Goal: Find specific page/section

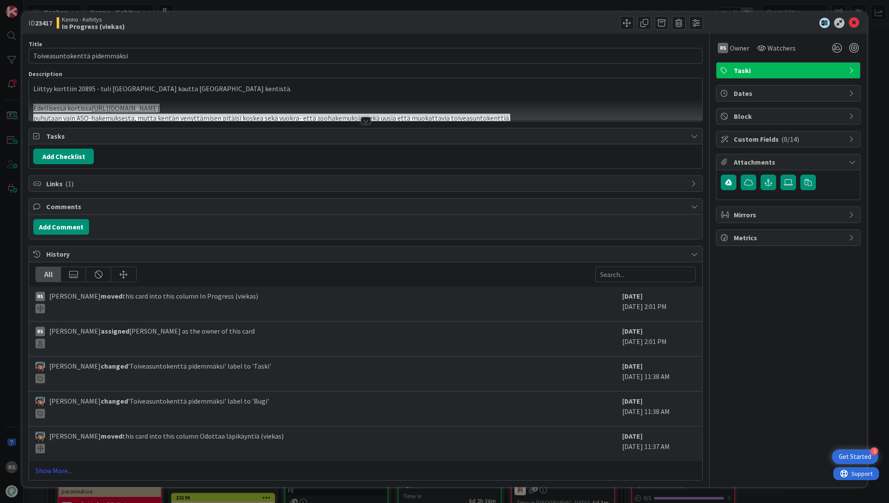
click at [363, 118] on div at bounding box center [366, 120] width 10 height 7
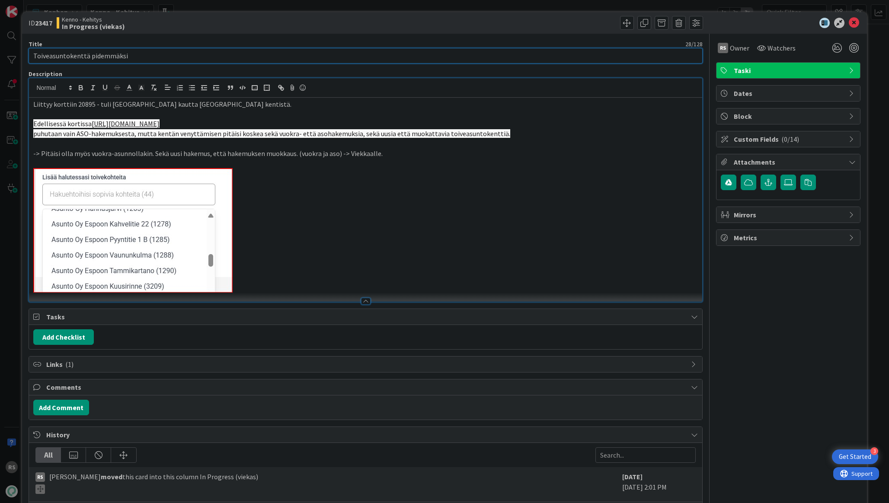
click at [301, 60] on input "Toiveasuntokenttä pidemmäksi" at bounding box center [366, 56] width 674 height 16
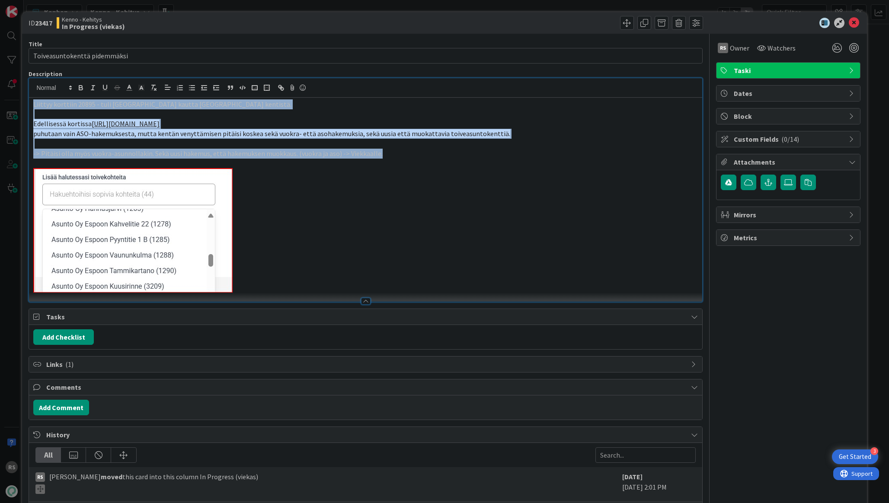
drag, startPoint x: 389, startPoint y: 156, endPoint x: 0, endPoint y: 102, distance: 392.8
click at [0, 102] on div "ID 23417 Kenno - Kehitys In Progress (viekas) Title 28 / 128 Toiveasuntokenttä …" at bounding box center [444, 251] width 889 height 503
copy div "Liittyy korttiin 20895 - tuli aspan kautta kyselyä kentistä. Edellisessä kortis…"
